Goal: Task Accomplishment & Management: Manage account settings

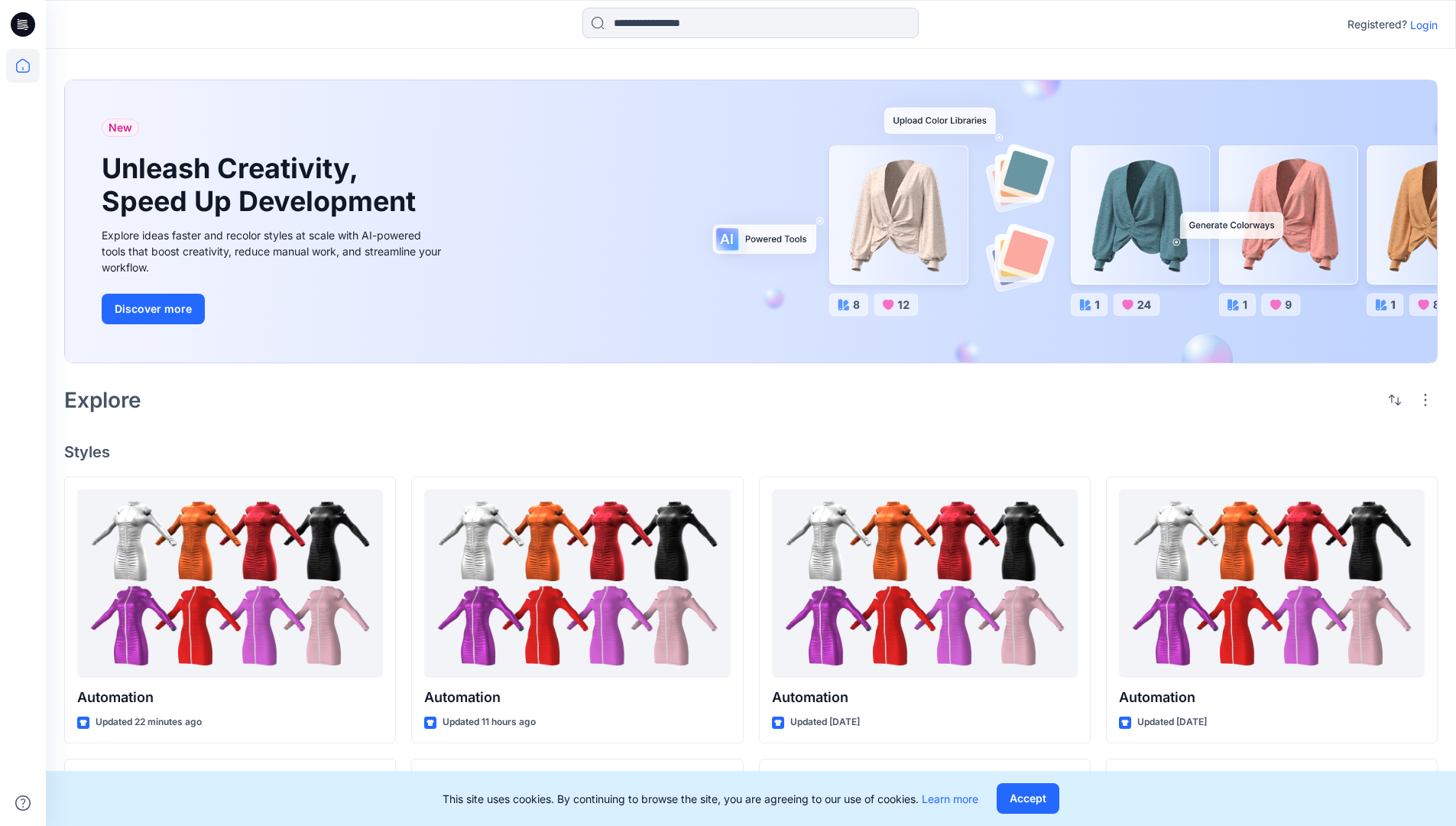
click at [1420, 25] on p "Login" at bounding box center [1424, 25] width 27 height 17
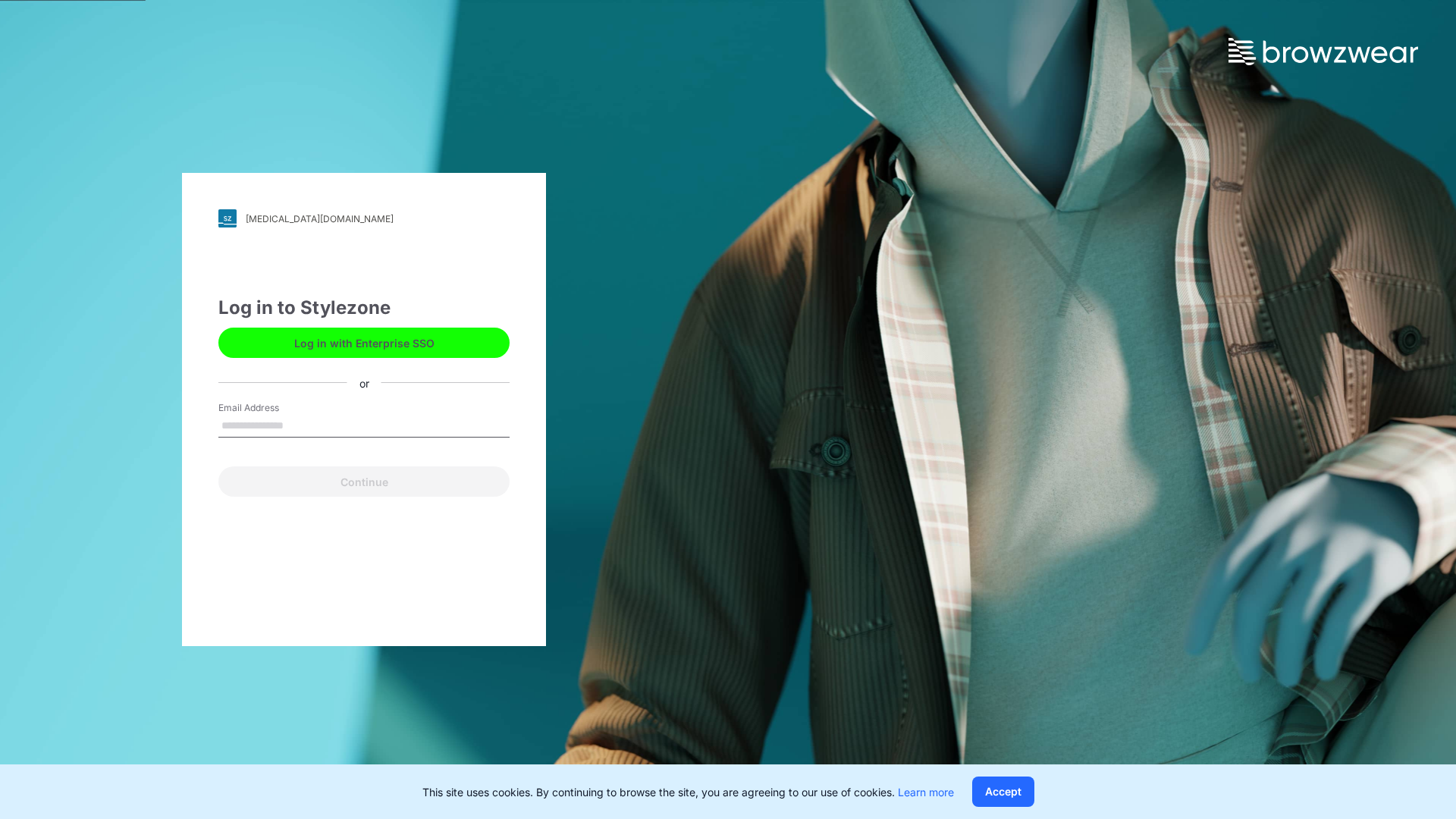
click at [300, 424] on input "Email Address" at bounding box center [364, 425] width 291 height 23
type input "**********"
